Goal: Find specific page/section: Find specific page/section

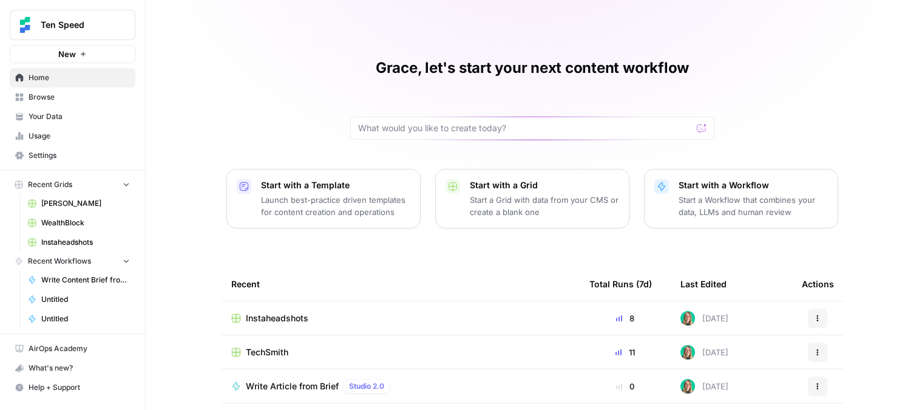
click at [56, 101] on span "Browse" at bounding box center [79, 97] width 101 height 11
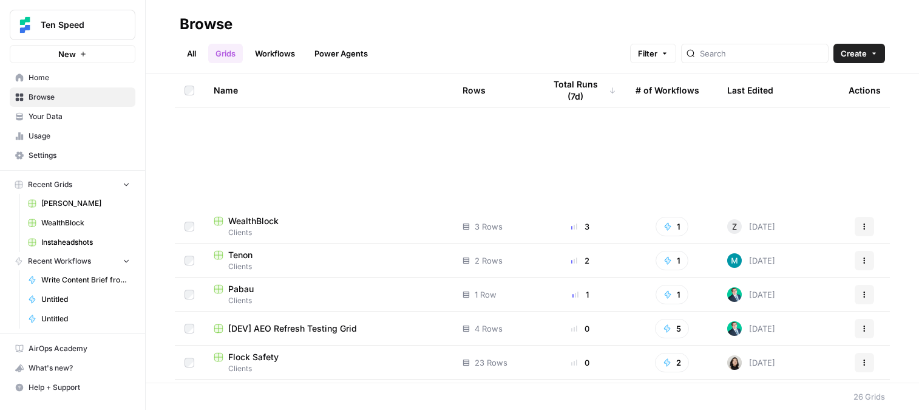
scroll to position [609, 0]
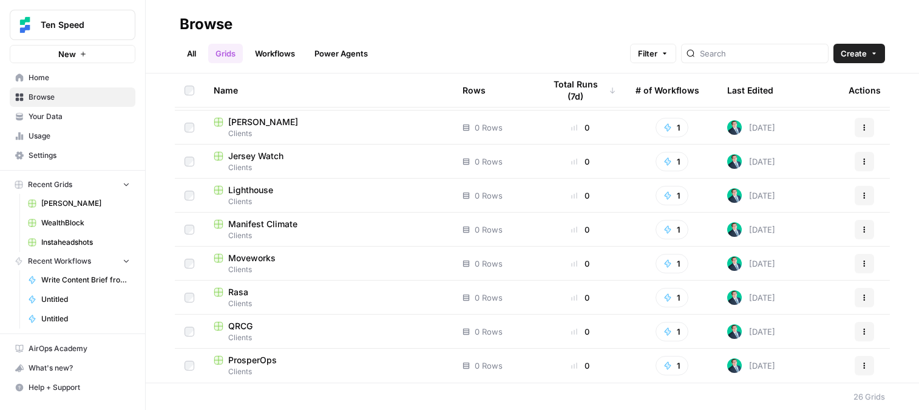
click at [266, 256] on span "Moveworks" at bounding box center [251, 258] width 47 height 12
